Goal: Information Seeking & Learning: Learn about a topic

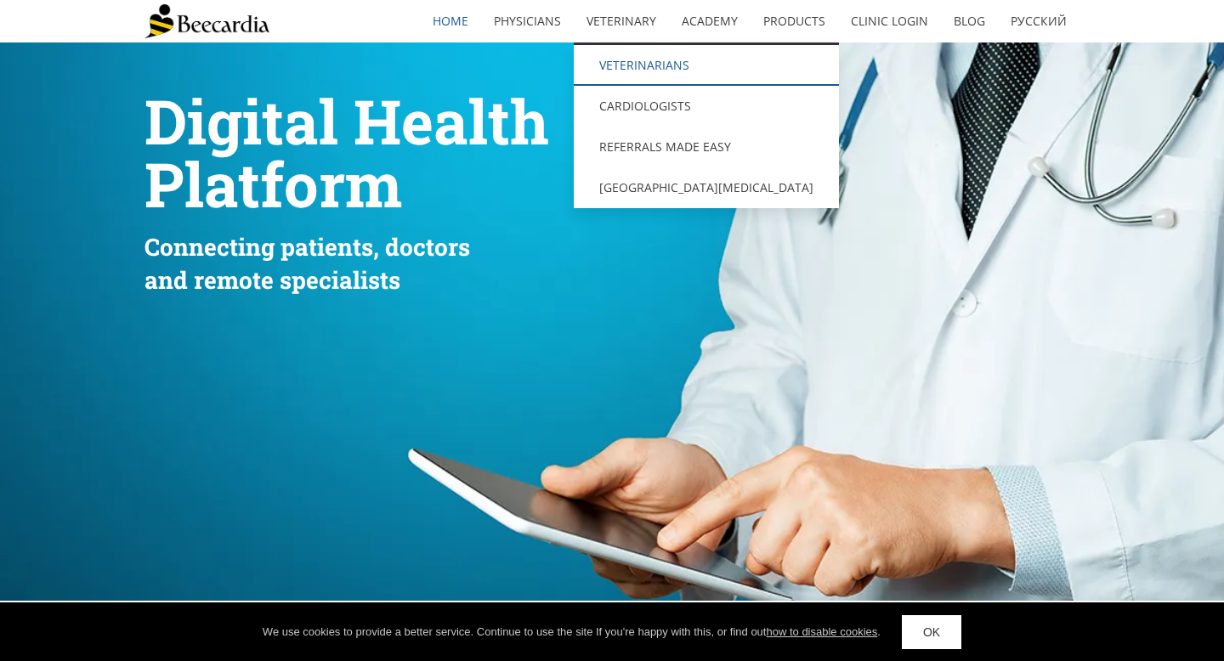
click at [631, 59] on link "Veterinarians" at bounding box center [706, 65] width 265 height 41
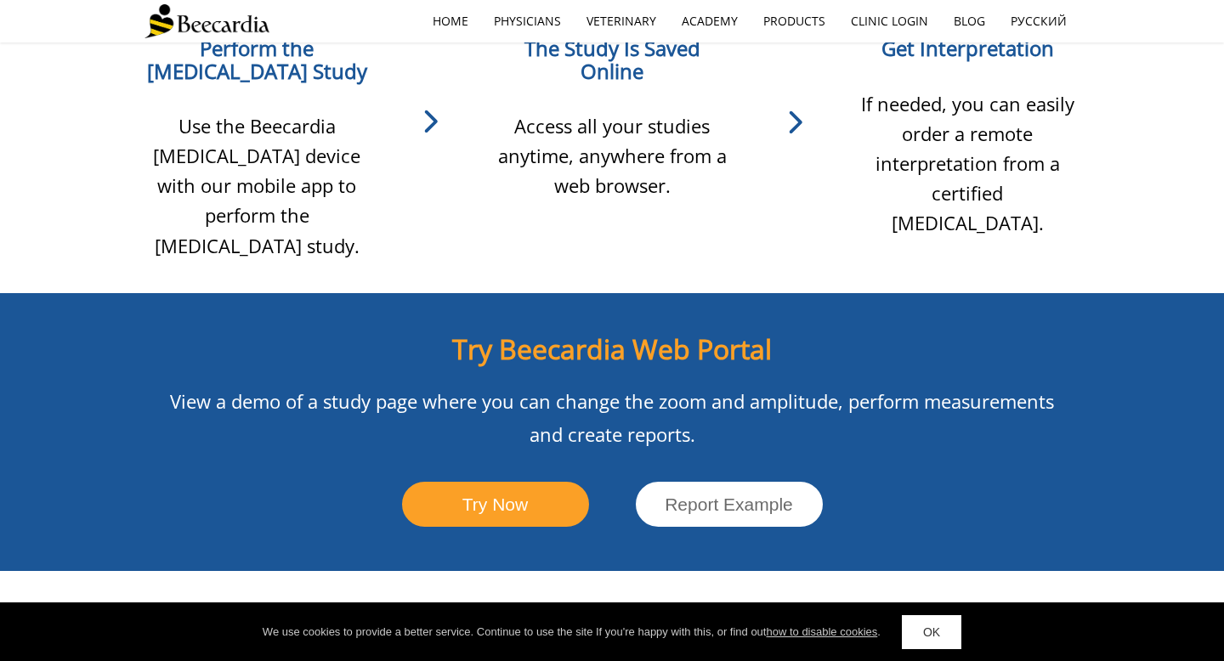
scroll to position [1703, 0]
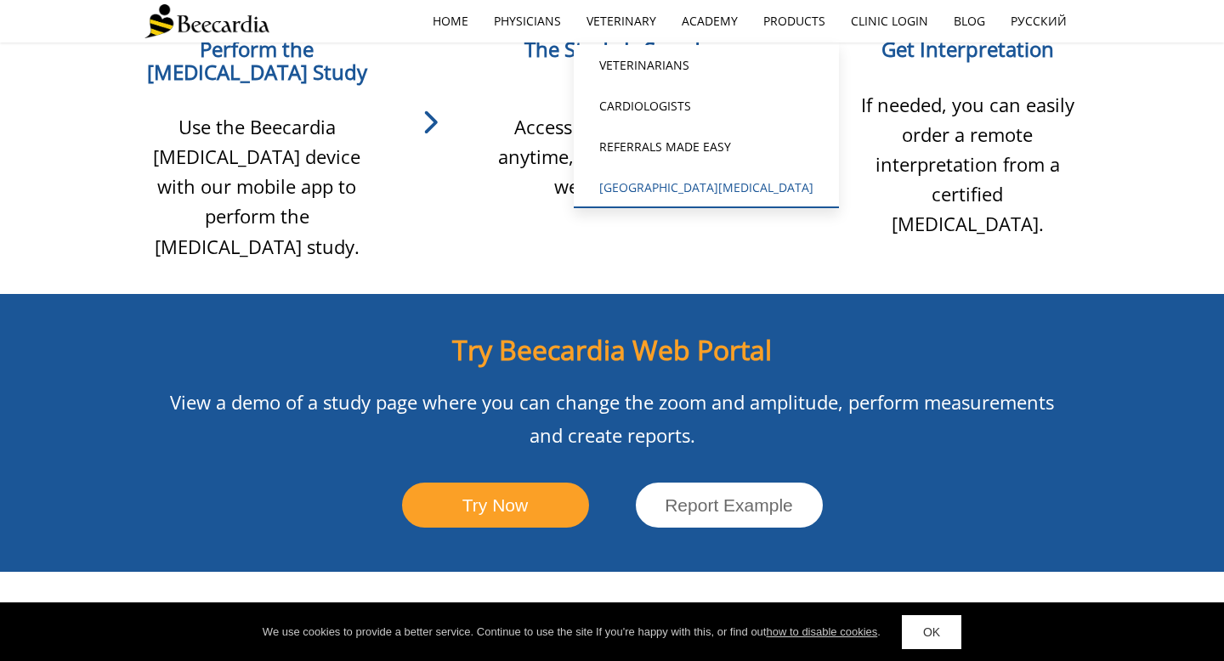
click at [648, 188] on link "[GEOGRAPHIC_DATA][MEDICAL_DATA]" at bounding box center [706, 187] width 265 height 41
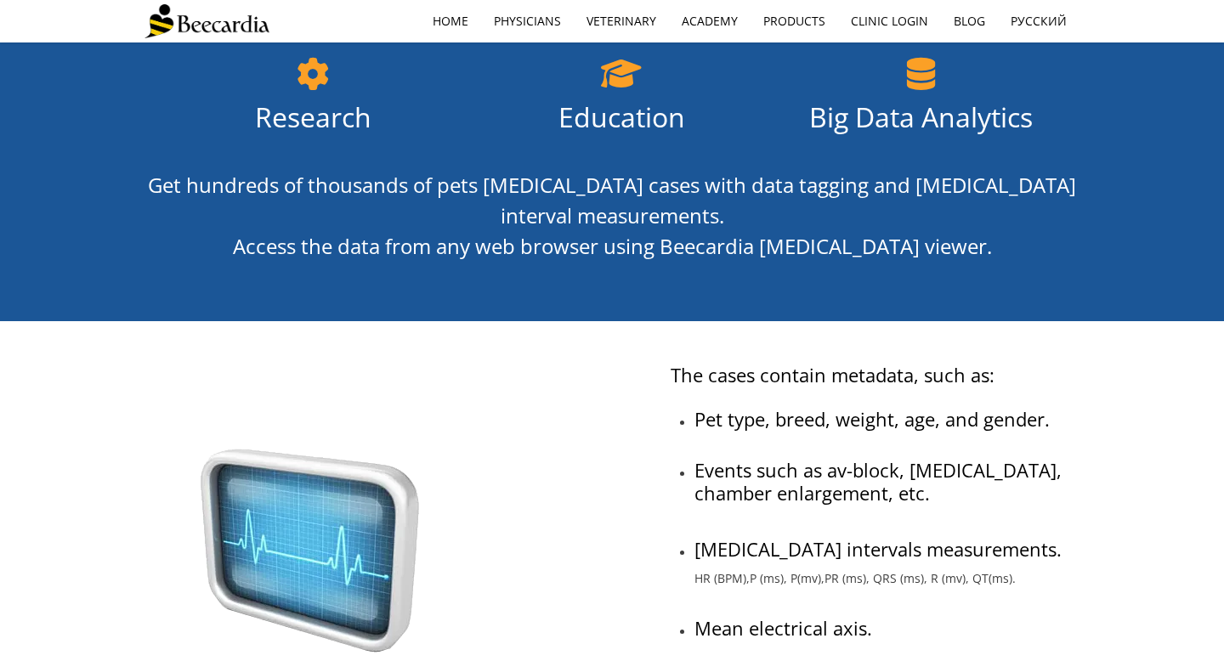
scroll to position [283, 0]
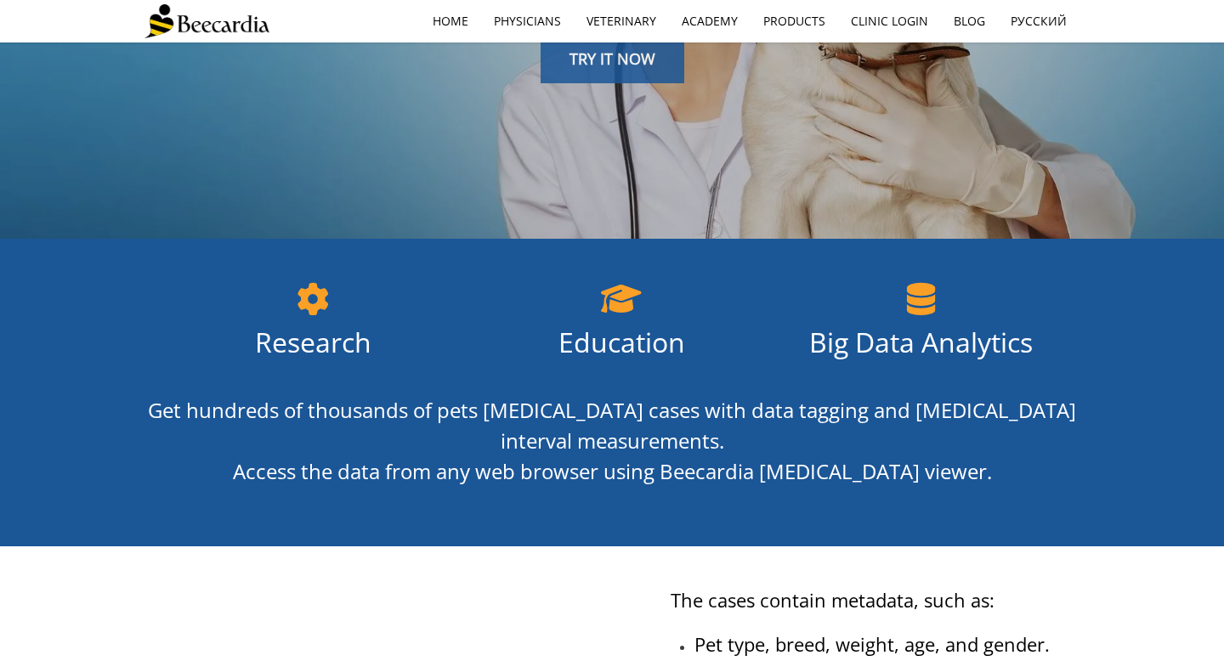
click at [604, 73] on link "TRY IT NOW" at bounding box center [613, 59] width 144 height 49
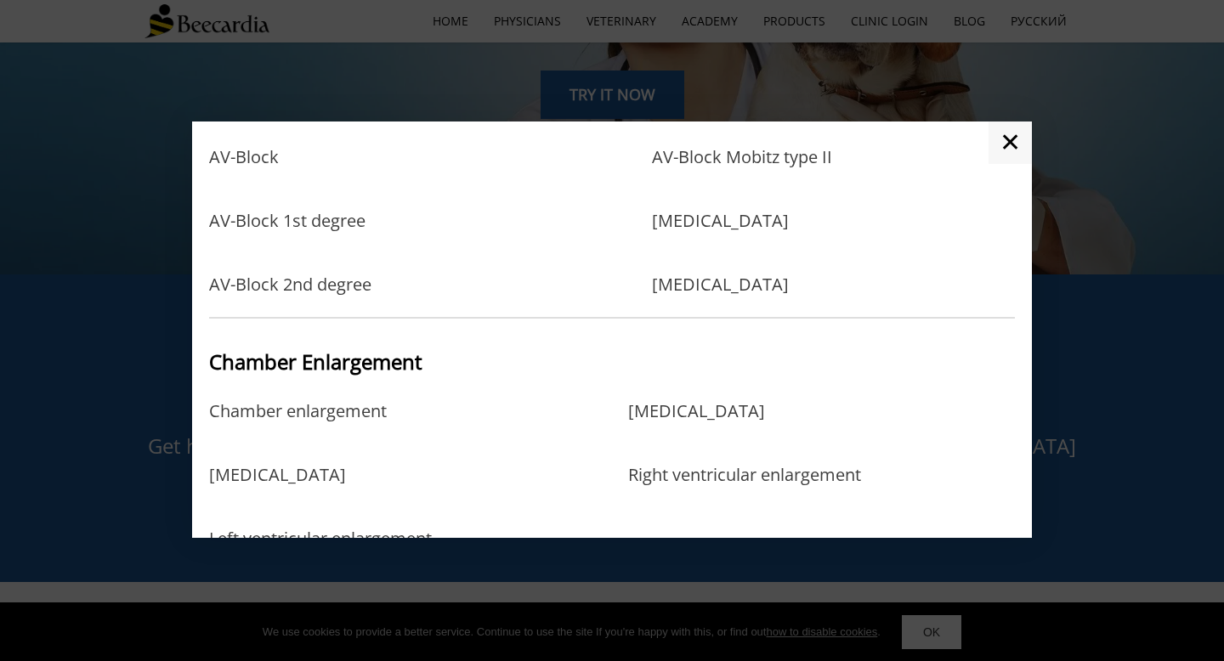
scroll to position [38, 0]
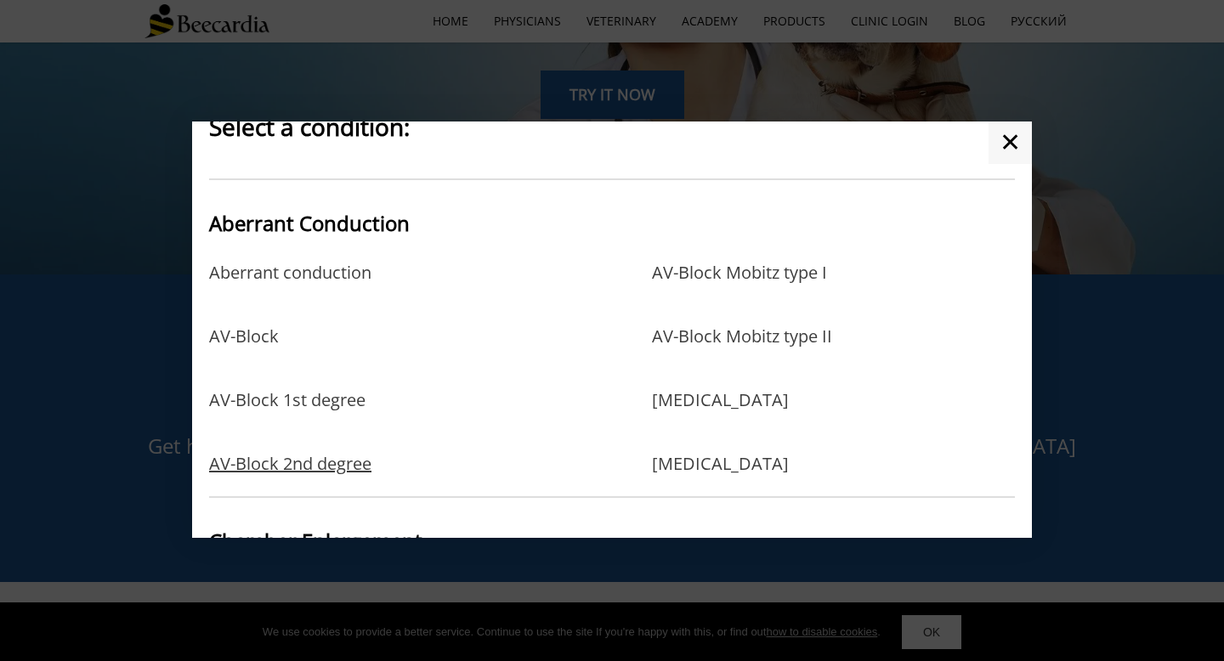
click at [327, 469] on link "AV-Block 2nd degree" at bounding box center [290, 464] width 162 height 20
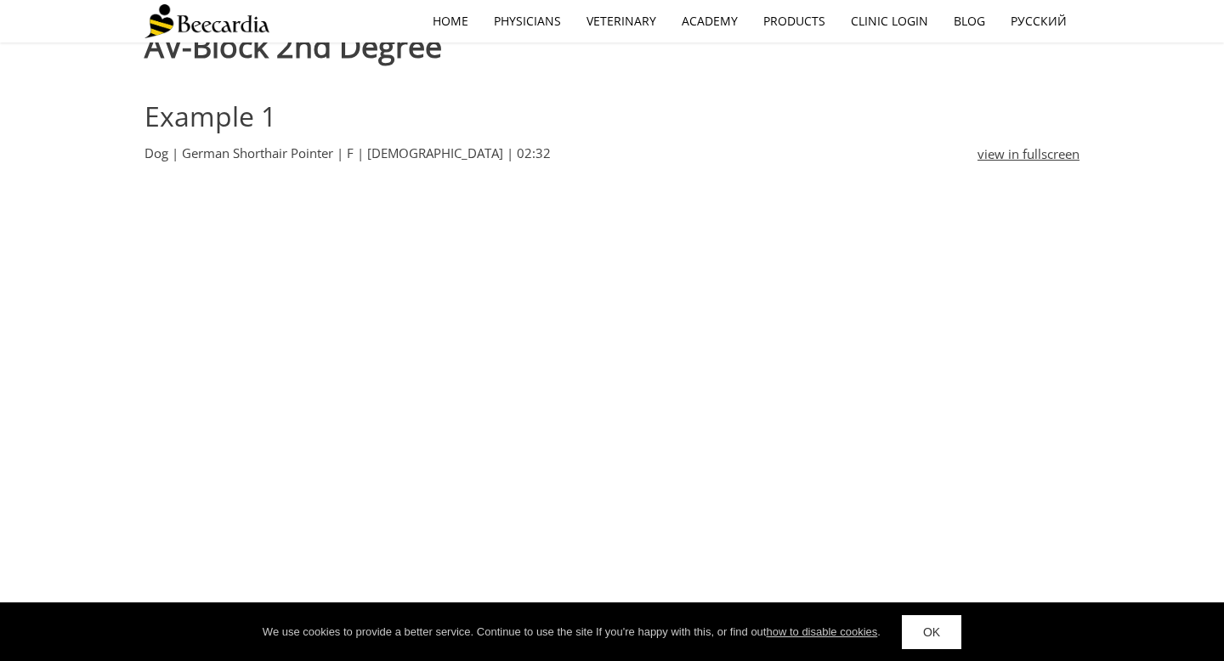
scroll to position [535, 0]
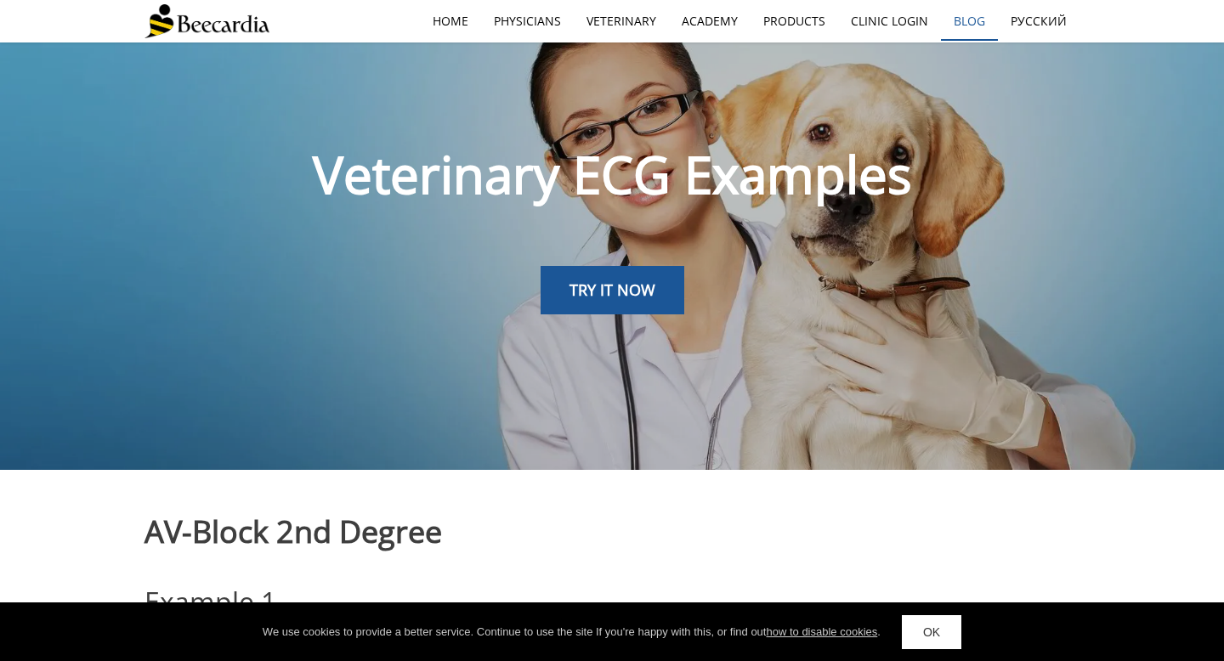
scroll to position [0, 0]
